Goal: Task Accomplishment & Management: Use online tool/utility

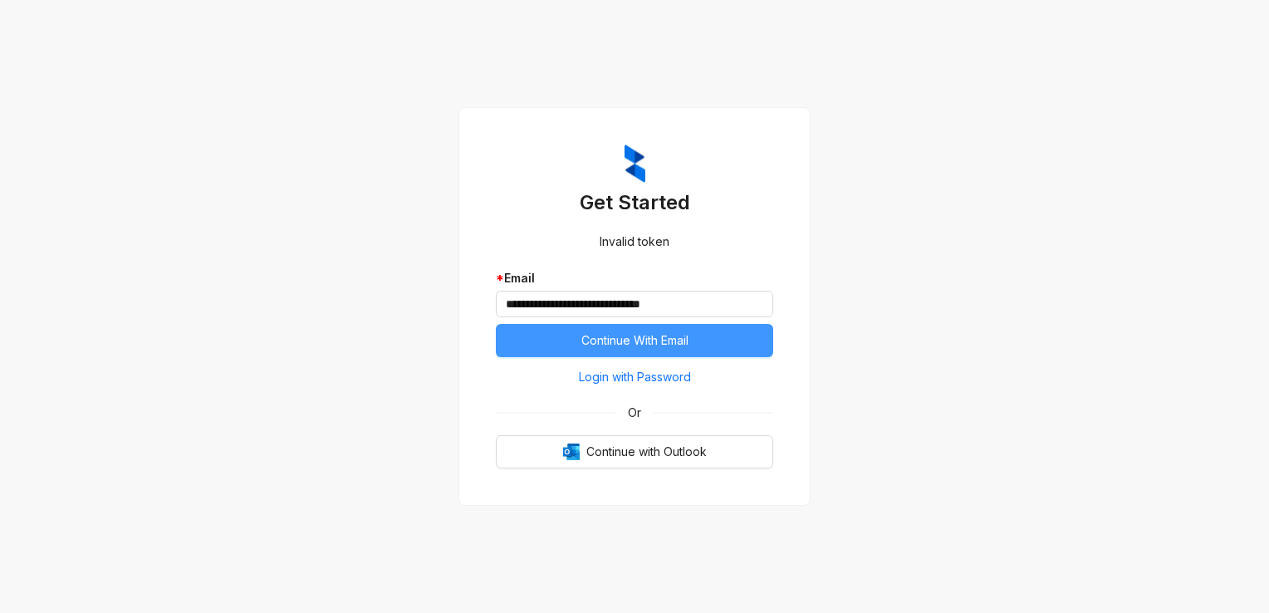
click at [658, 340] on span "Continue With Email" at bounding box center [634, 340] width 107 height 18
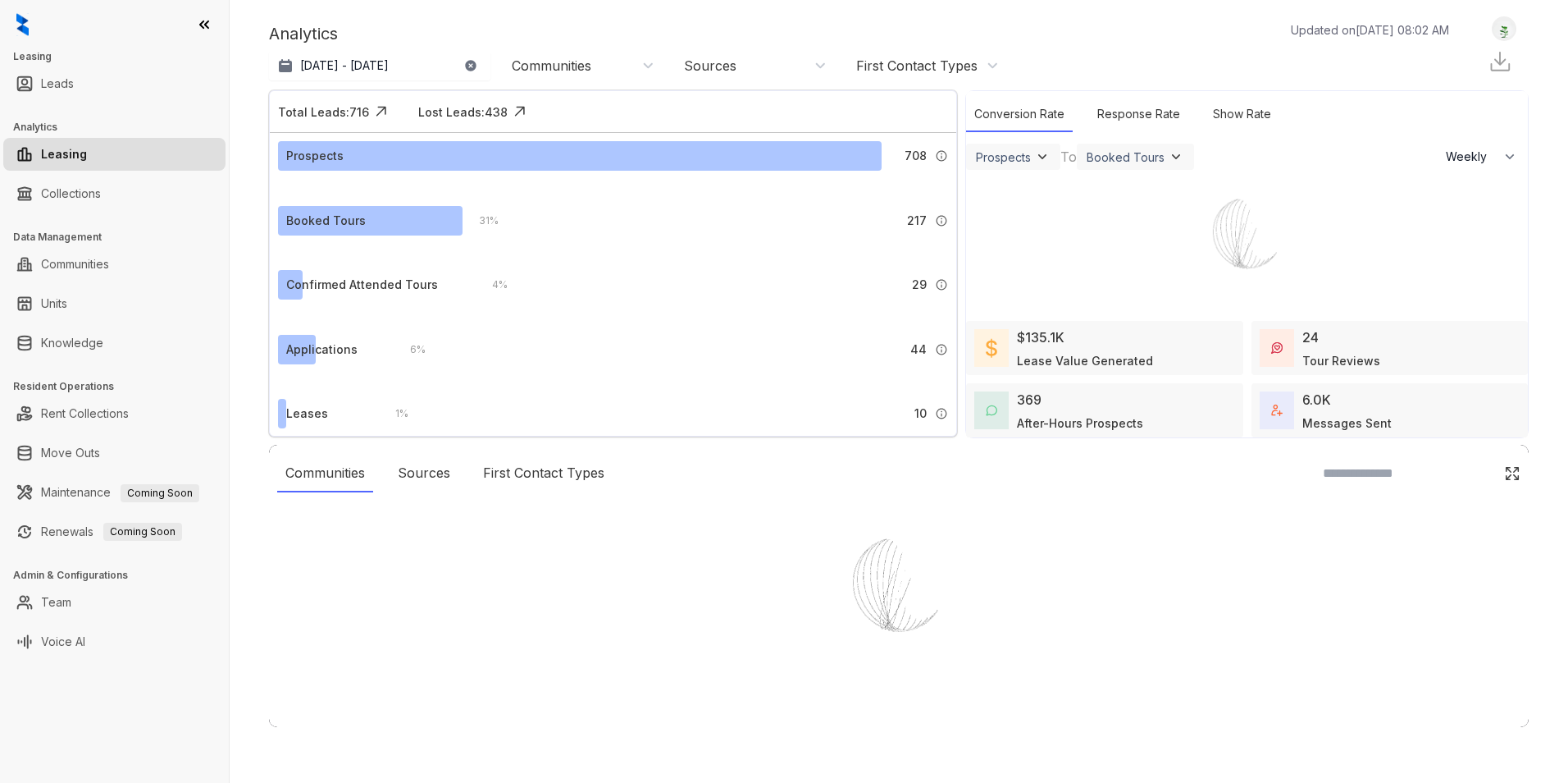
select select "******"
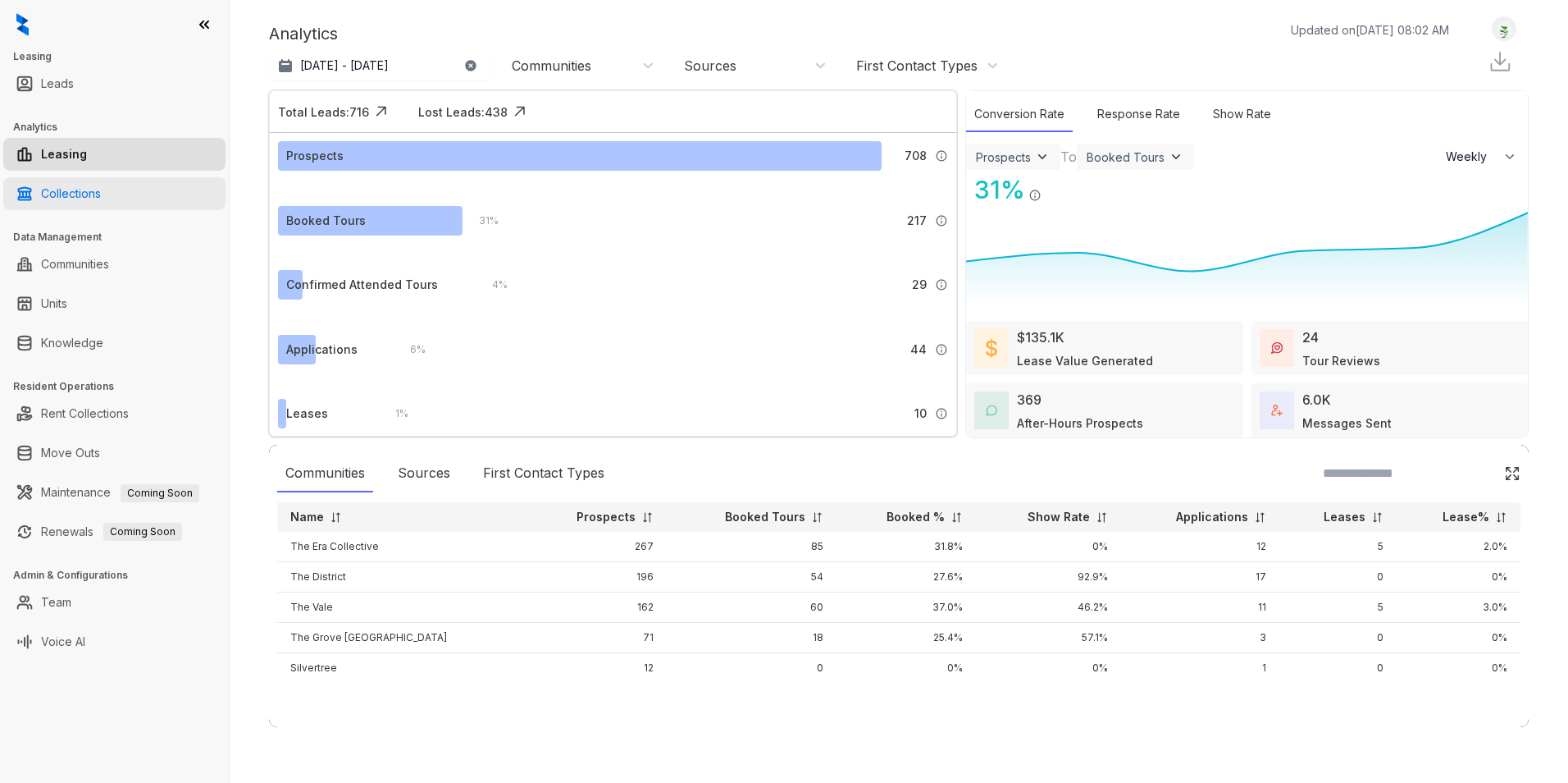
click at [62, 189] on link "Collections" at bounding box center [71, 193] width 60 height 33
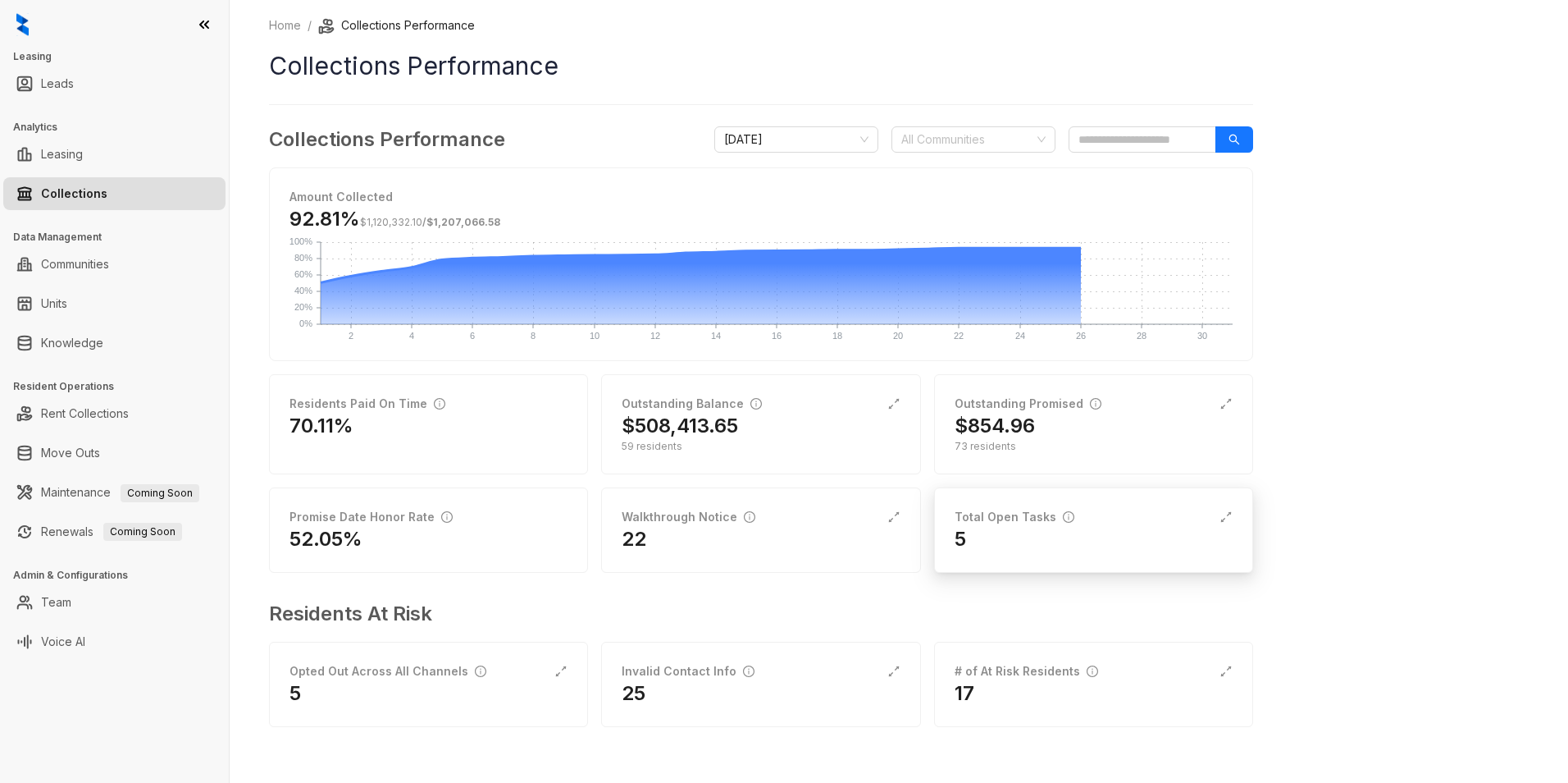
click at [1019, 516] on div "Total Open Tasks" at bounding box center [1014, 517] width 120 height 18
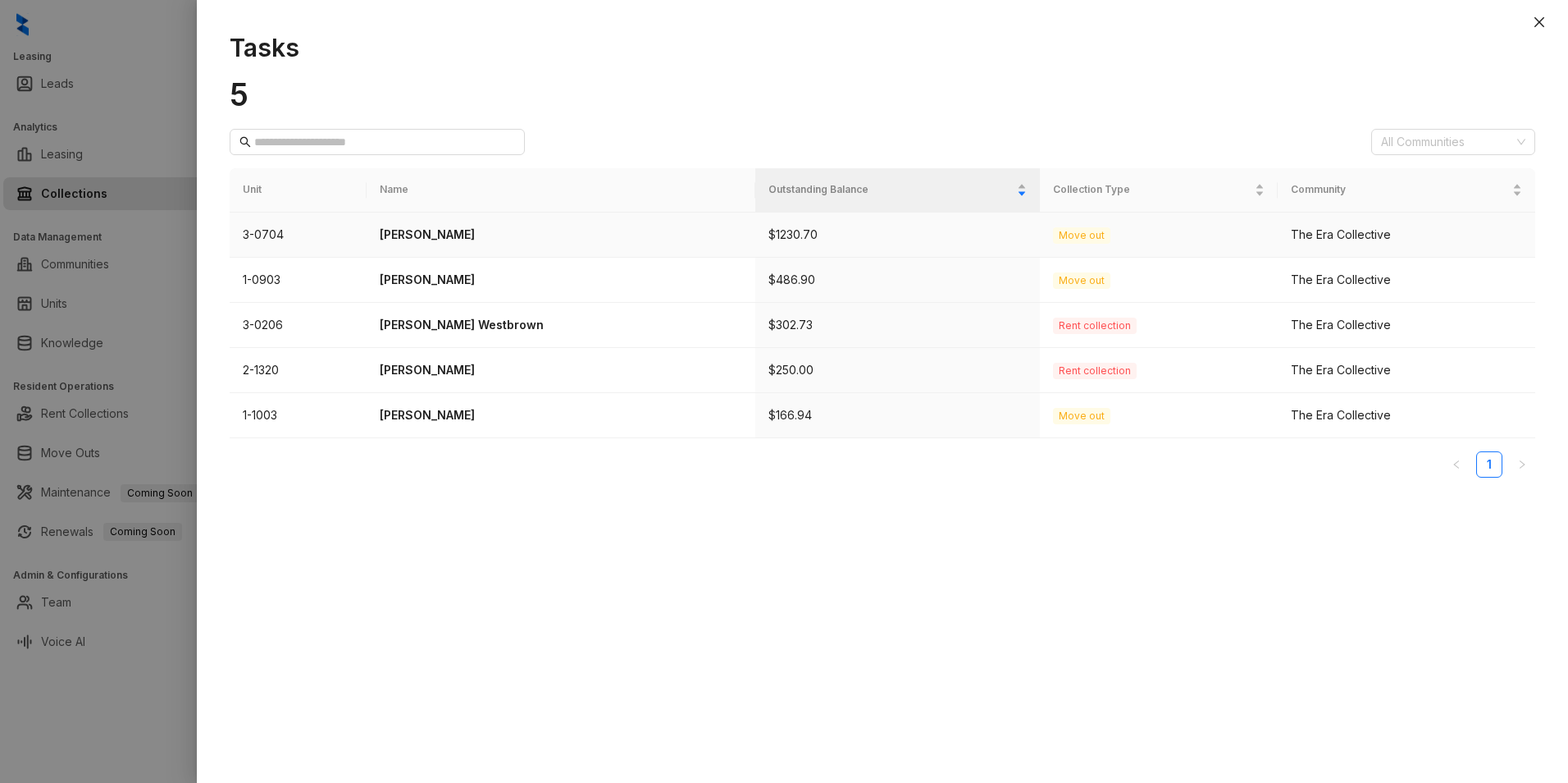
click at [461, 234] on p "Tedaria Crawford" at bounding box center [560, 234] width 363 height 18
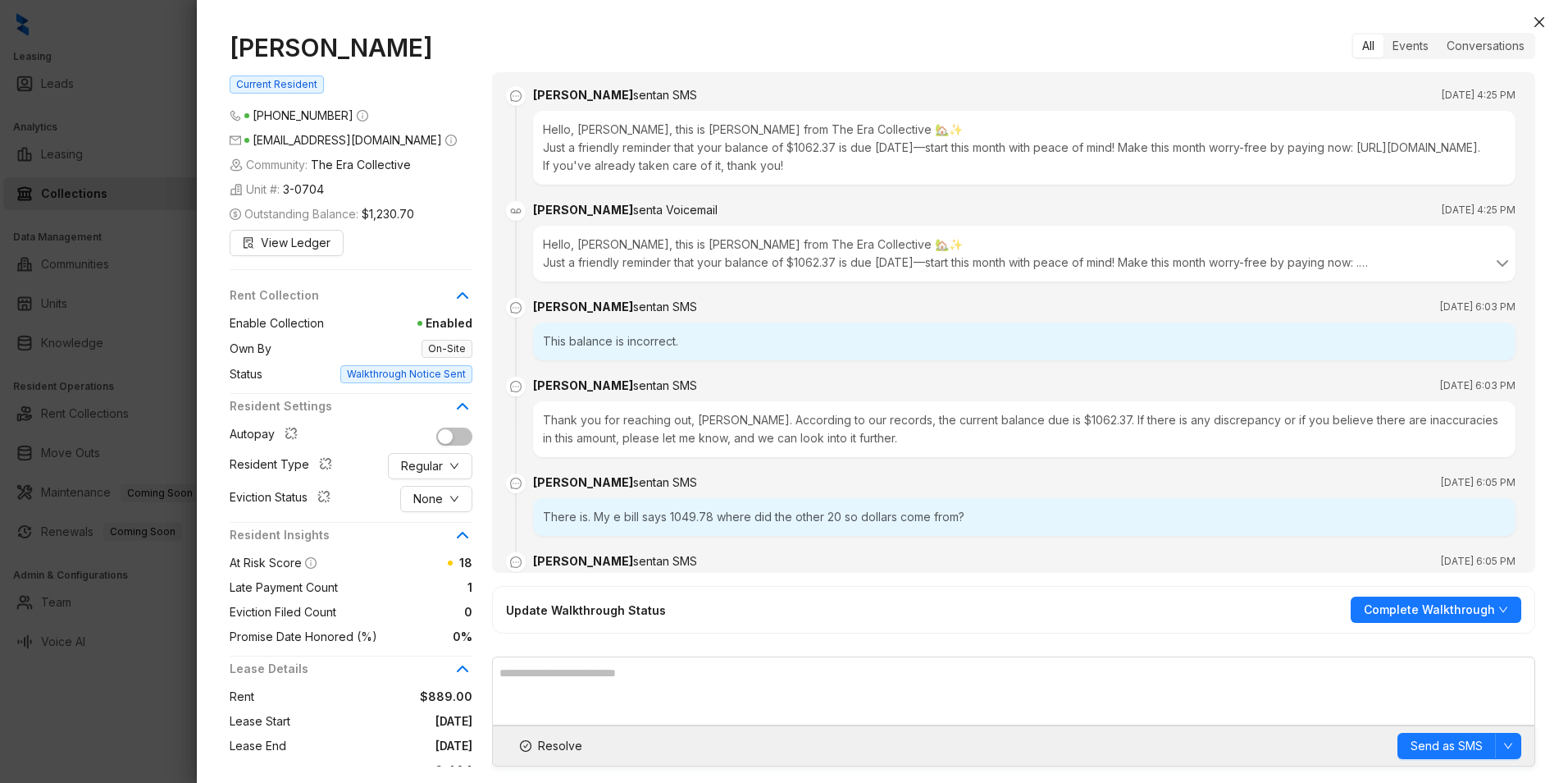
scroll to position [3000, 0]
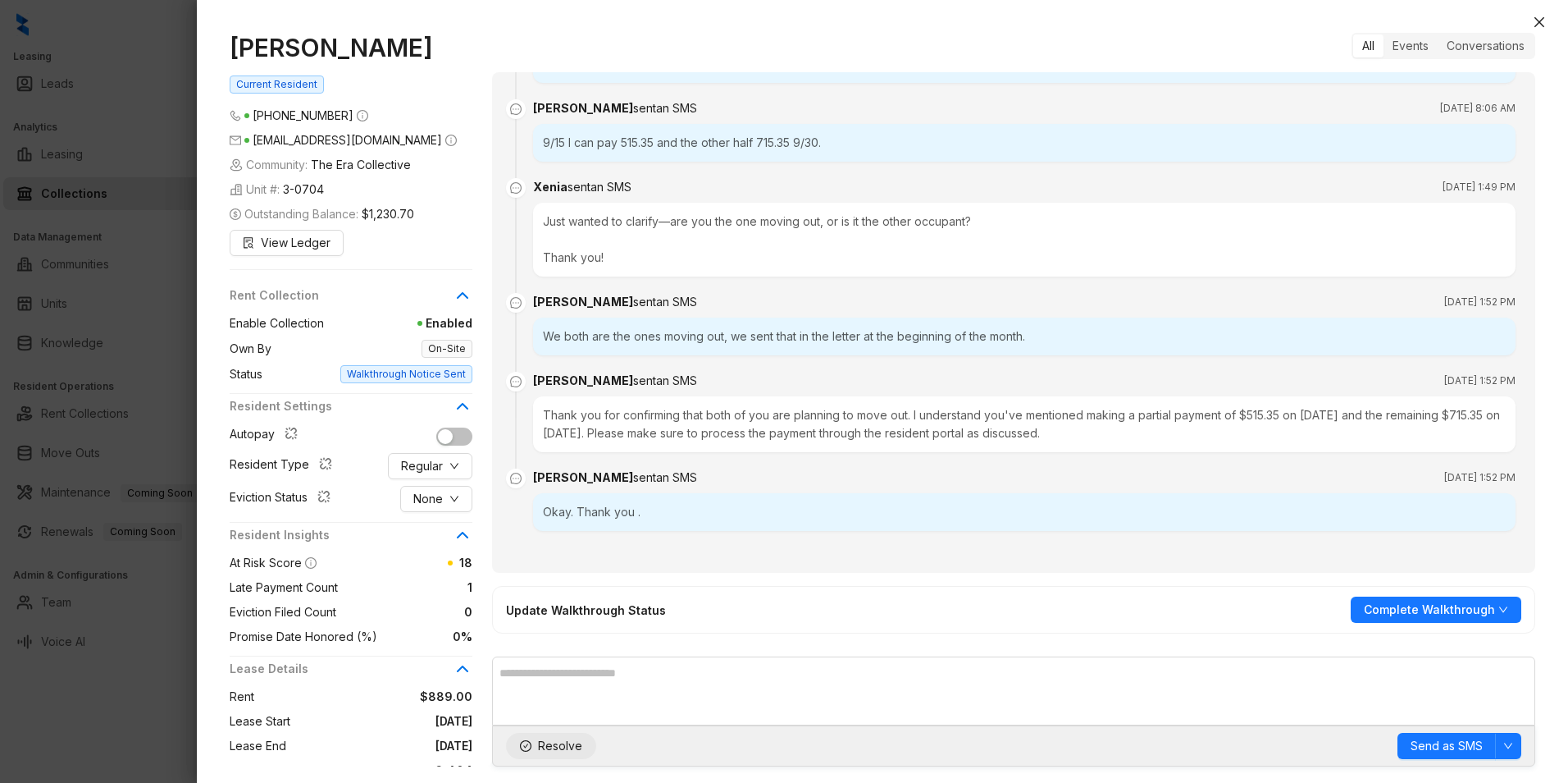
click at [561, 741] on span "Resolve" at bounding box center [560, 746] width 44 height 18
click at [1541, 18] on icon "close" at bounding box center [1539, 22] width 13 height 13
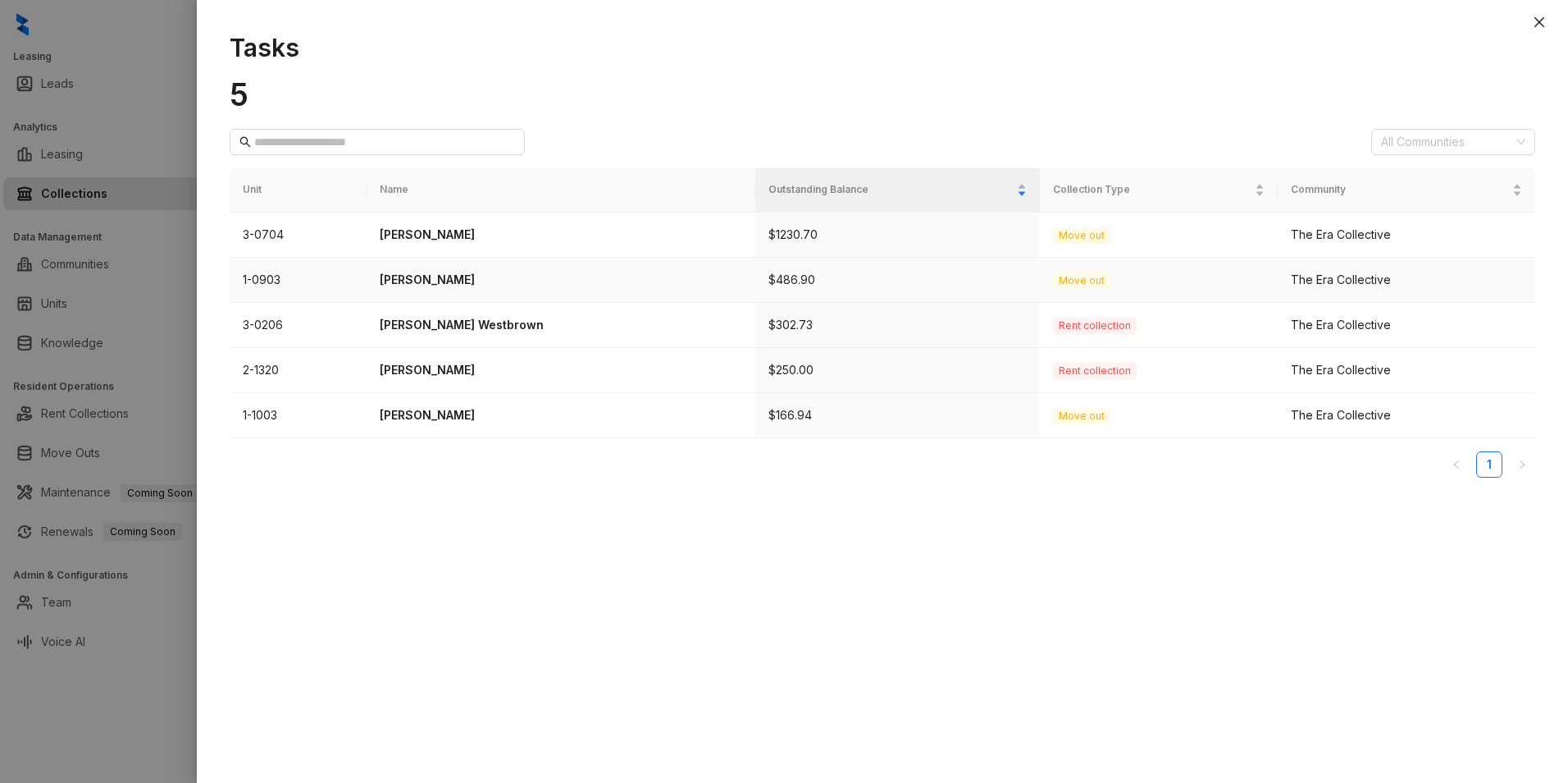
click at [415, 279] on p "Gail Kelly" at bounding box center [560, 280] width 363 height 18
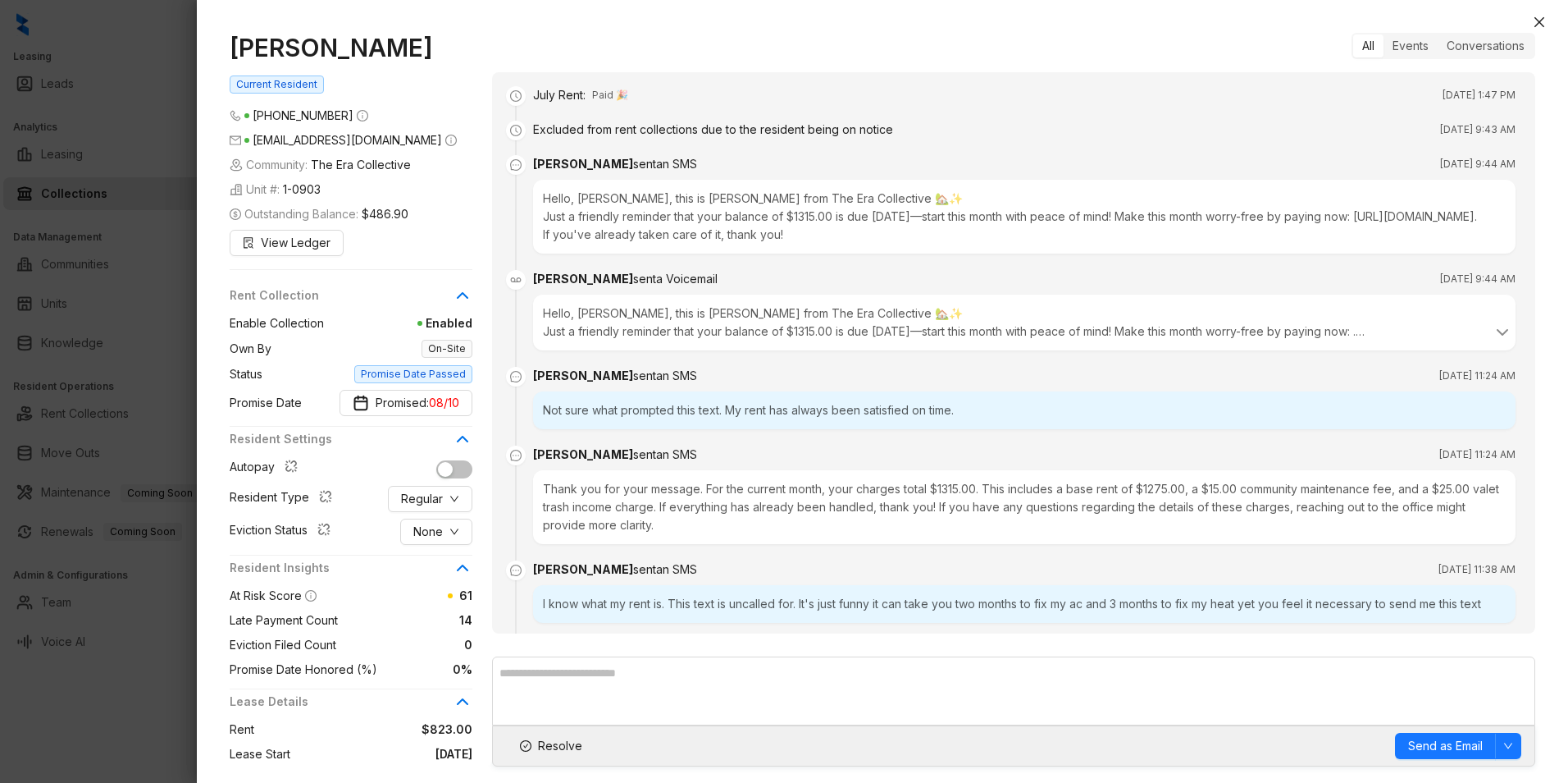
scroll to position [1630, 0]
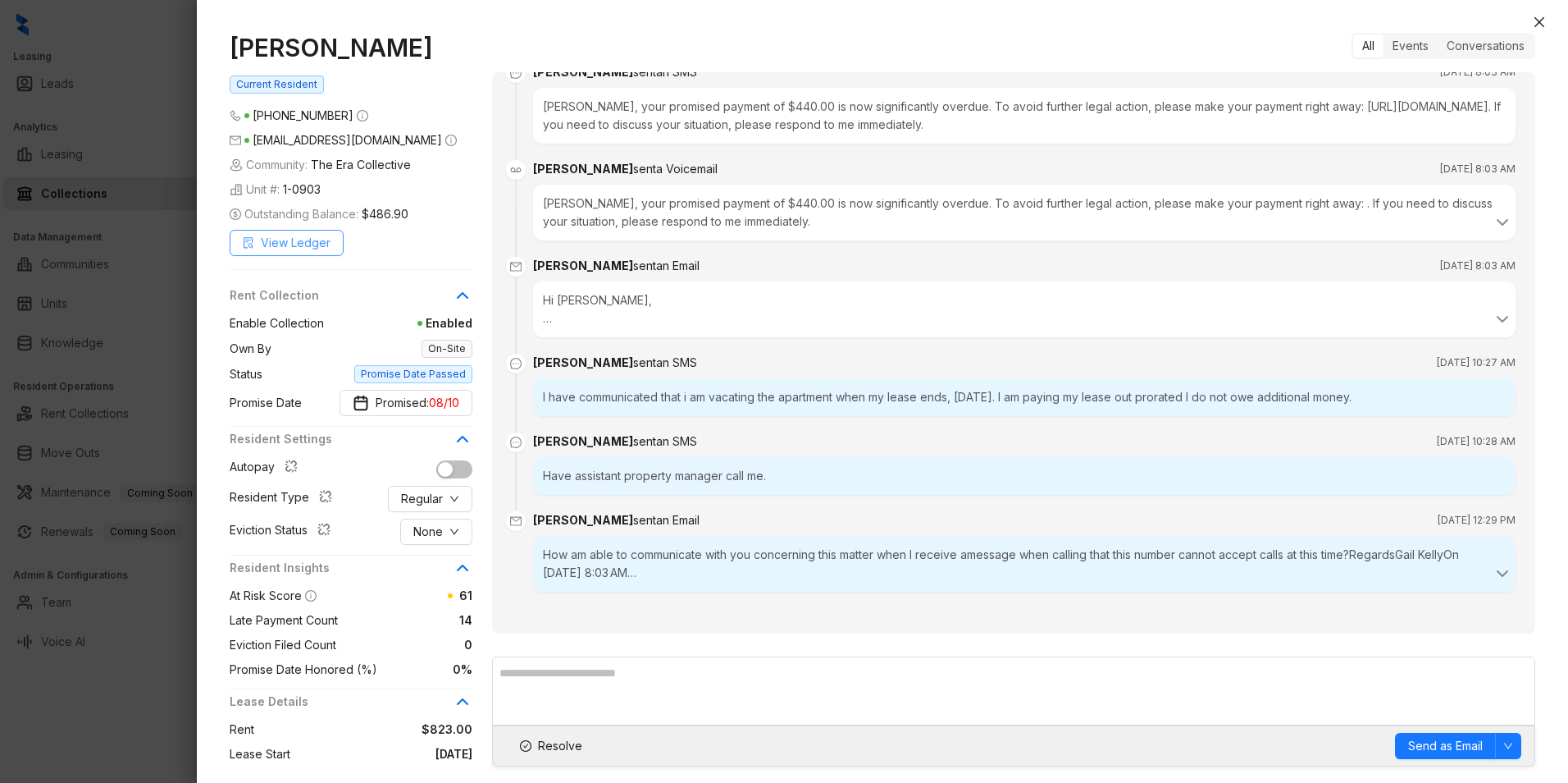
click at [273, 240] on span "View Ledger" at bounding box center [295, 243] width 70 height 18
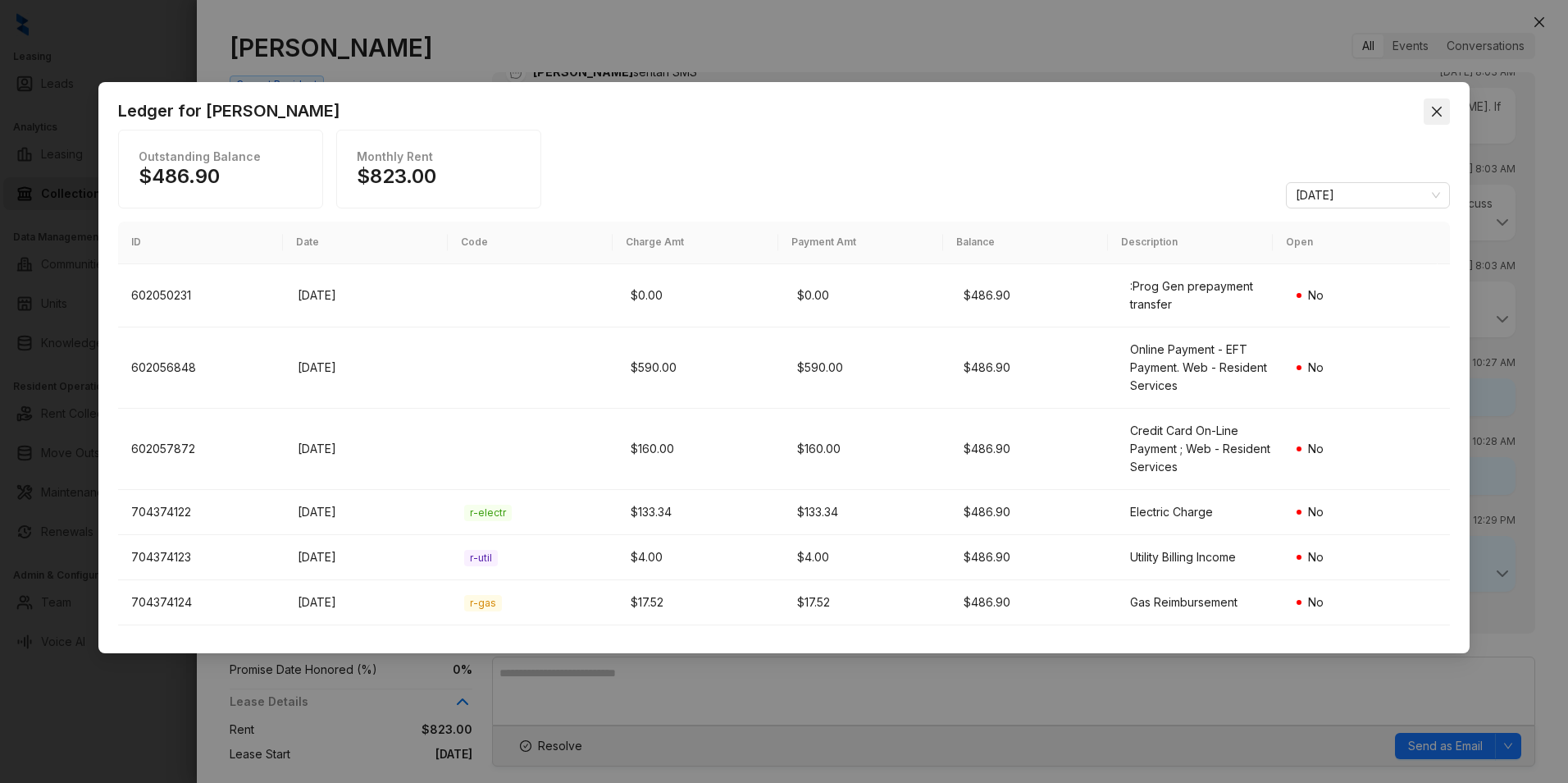
click at [1438, 108] on icon "close" at bounding box center [1437, 111] width 13 height 13
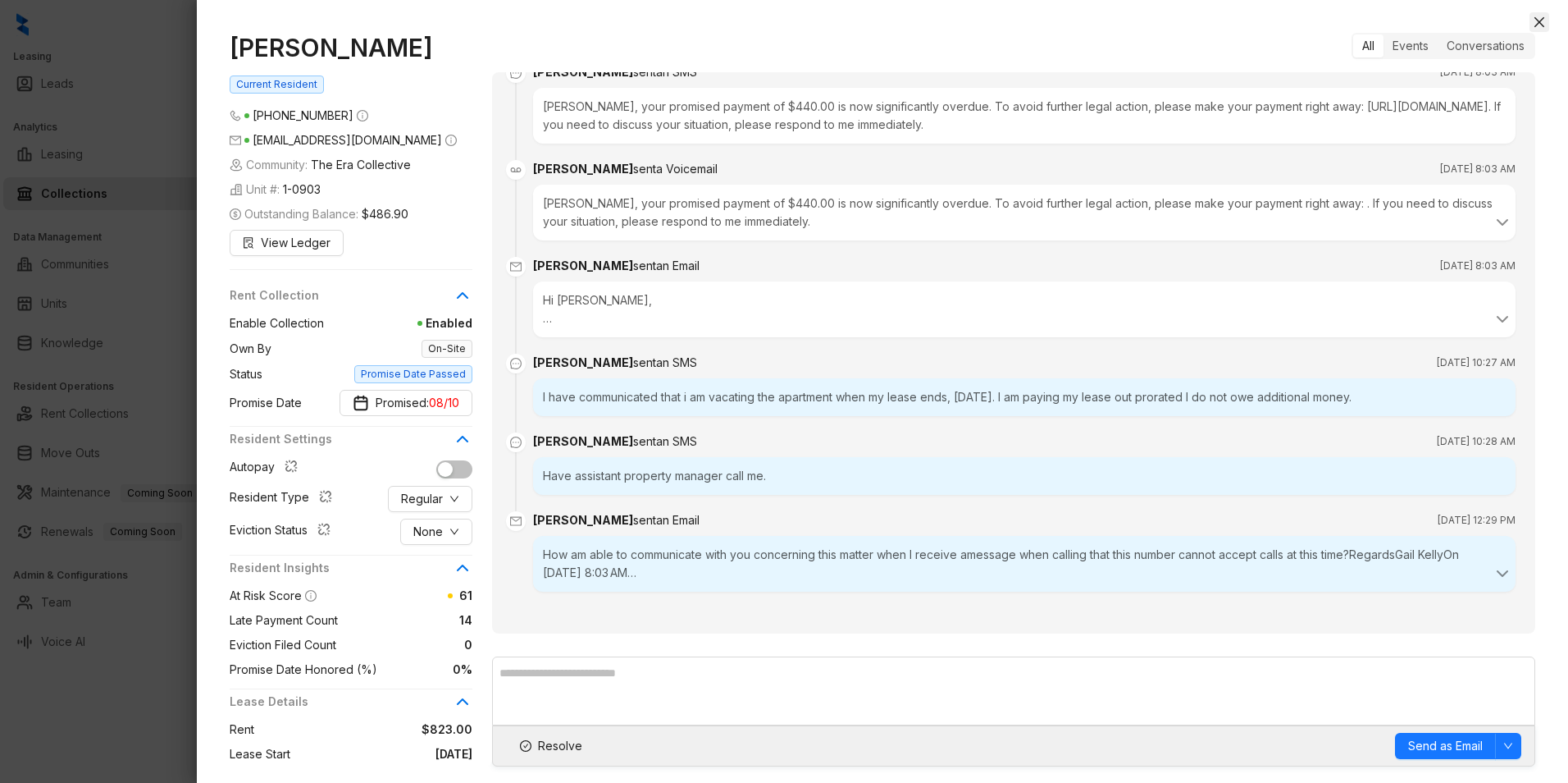
click at [1536, 13] on button "Close" at bounding box center [1539, 22] width 20 height 20
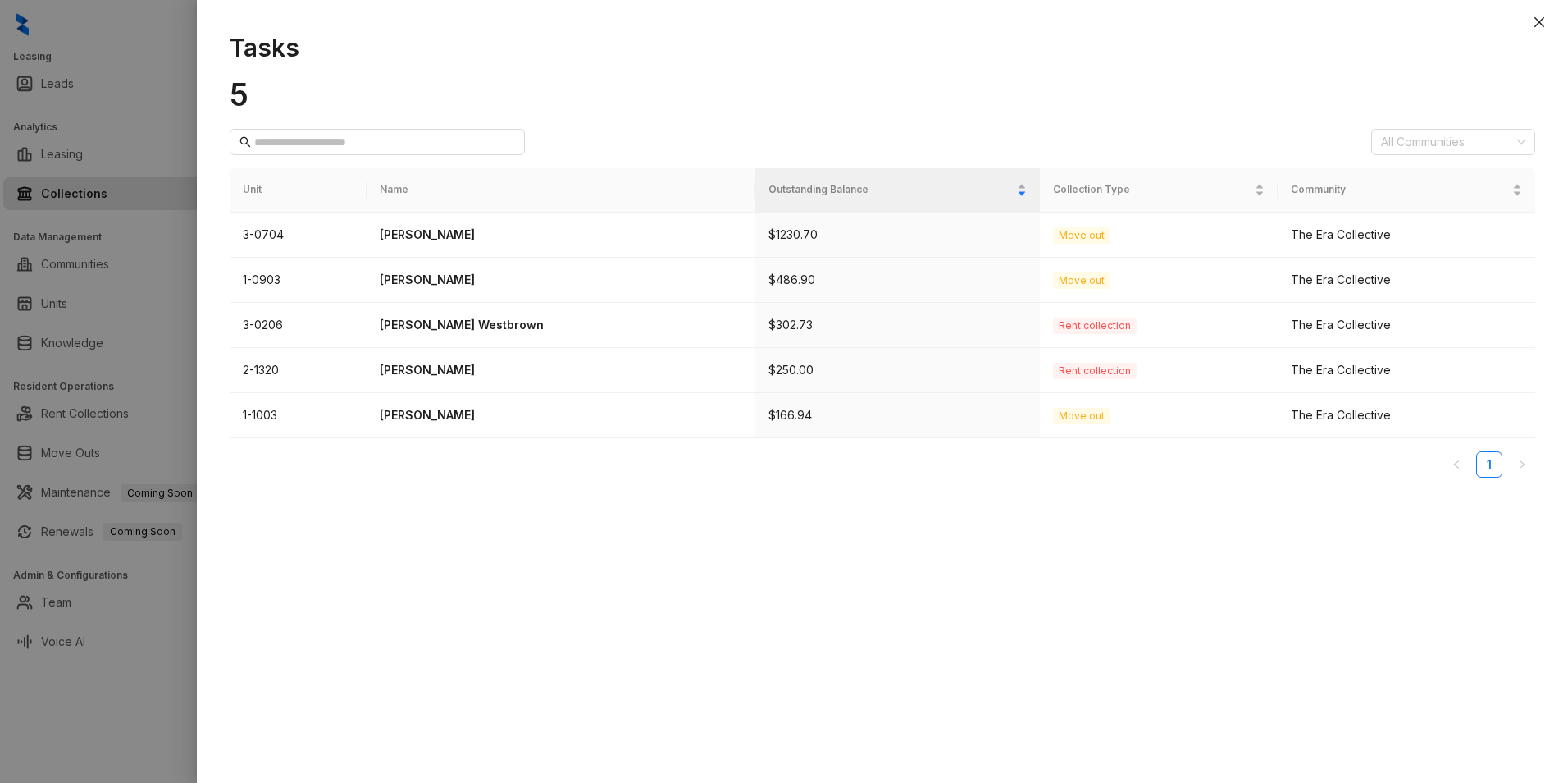
click at [1534, 28] on button "Close" at bounding box center [1539, 22] width 20 height 20
